Goal: Information Seeking & Learning: Find specific page/section

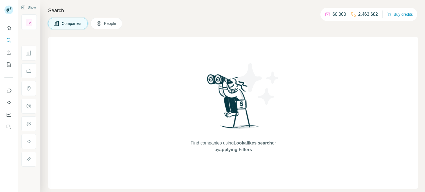
click at [8, 39] on icon "Search" at bounding box center [9, 41] width 6 height 6
click at [70, 22] on span "Companies" at bounding box center [72, 24] width 20 height 6
click at [115, 24] on span "People" at bounding box center [110, 24] width 13 height 6
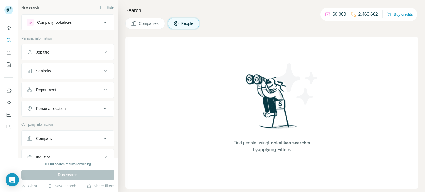
click at [140, 26] on button "Companies" at bounding box center [145, 24] width 40 height 12
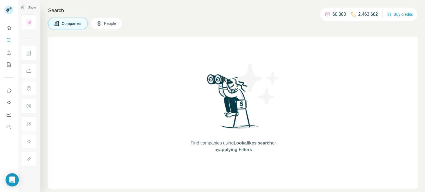
click at [61, 25] on button "Companies" at bounding box center [68, 24] width 40 height 12
click at [8, 40] on icon "Search" at bounding box center [9, 41] width 6 height 6
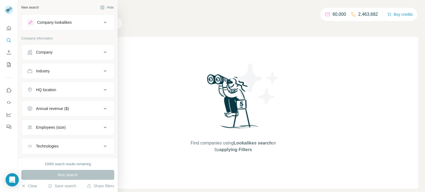
click at [47, 54] on div "Company" at bounding box center [44, 53] width 17 height 6
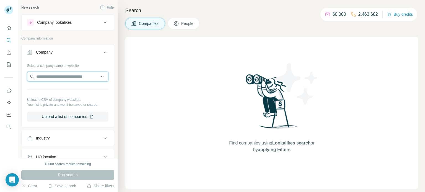
click at [51, 74] on input "text" at bounding box center [67, 77] width 81 height 10
type input "*********"
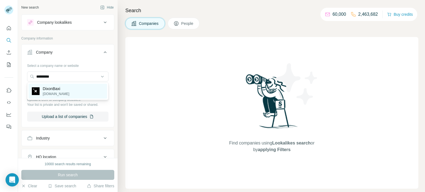
click at [56, 84] on div "DixonBaxi [DOMAIN_NAME]" at bounding box center [68, 91] width 79 height 15
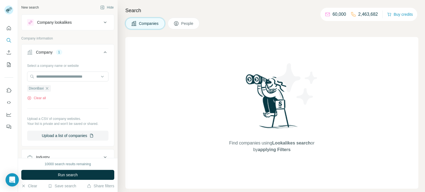
click at [186, 25] on span "People" at bounding box center [187, 24] width 13 height 6
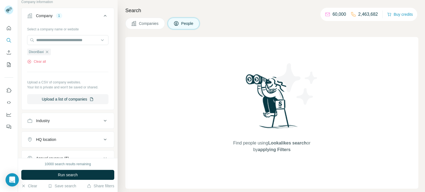
scroll to position [123, 0]
click at [51, 177] on button "Run search" at bounding box center [67, 175] width 93 height 10
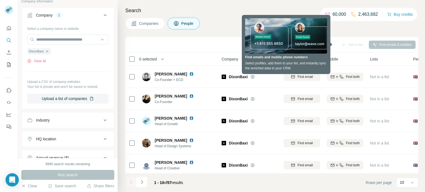
click at [346, 33] on div "Search Companies People Add to list Find emails & mobiles 0 selected People Com…" at bounding box center [272, 96] width 308 height 192
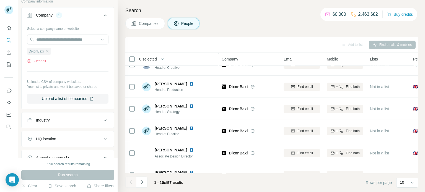
scroll to position [0, 0]
